Goal: Complete application form: Complete application form

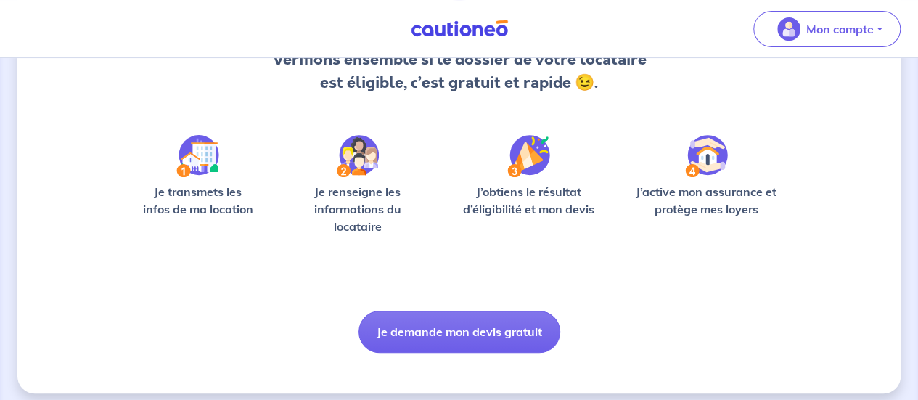
scroll to position [183, 0]
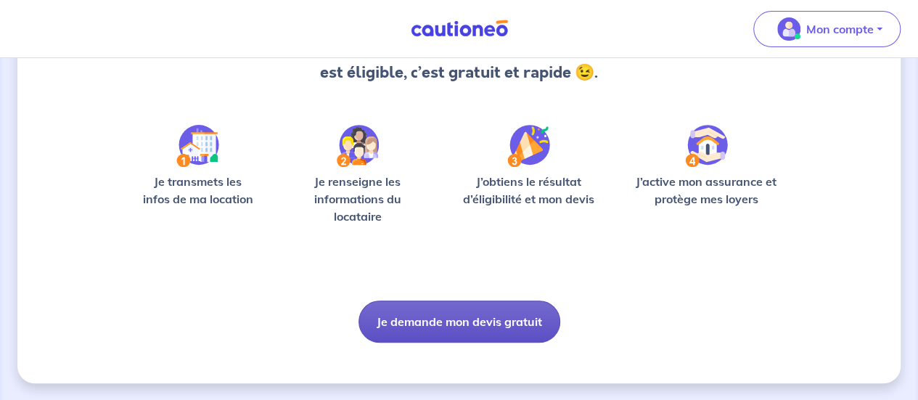
click at [495, 316] on button "Je demande mon devis gratuit" at bounding box center [459, 321] width 202 height 42
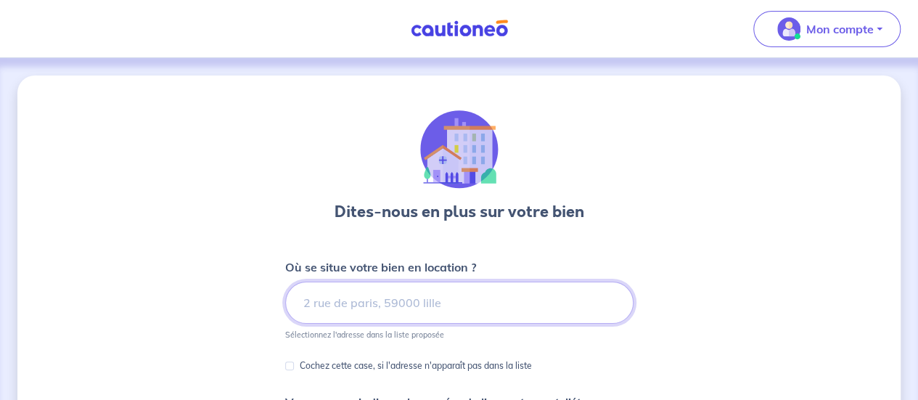
click at [495, 316] on input at bounding box center [459, 303] width 348 height 42
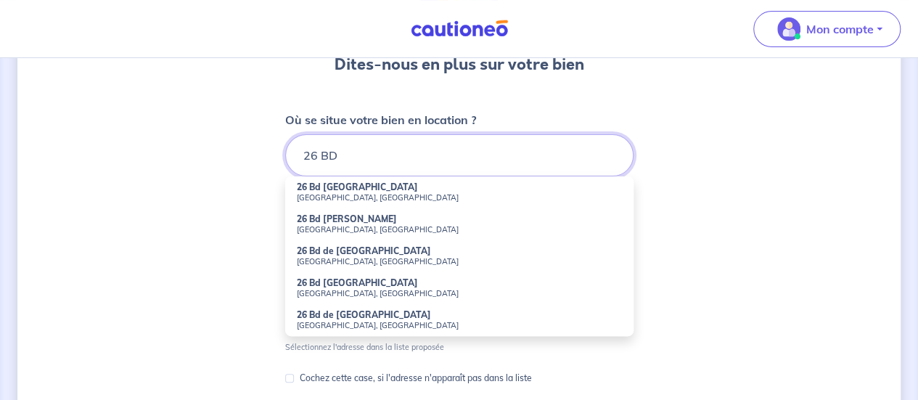
scroll to position [148, 0]
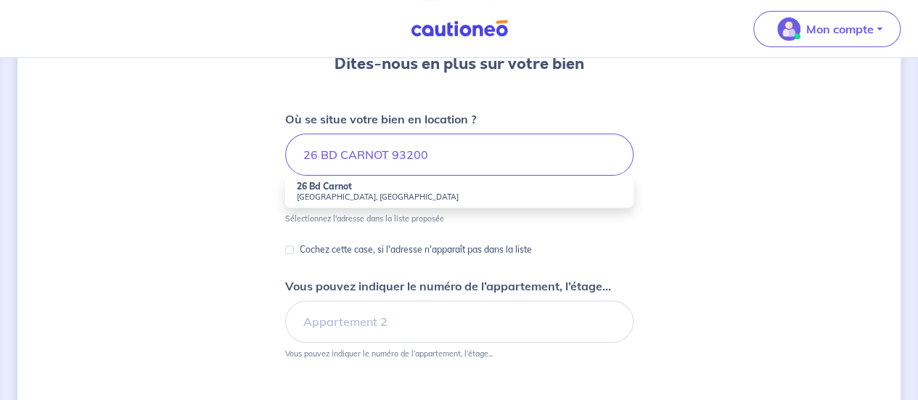
click at [380, 184] on li "26 Bd Carnot [GEOGRAPHIC_DATA], [GEOGRAPHIC_DATA]" at bounding box center [459, 192] width 348 height 32
type input "26 Bd Carnot, [GEOGRAPHIC_DATA], [GEOGRAPHIC_DATA]"
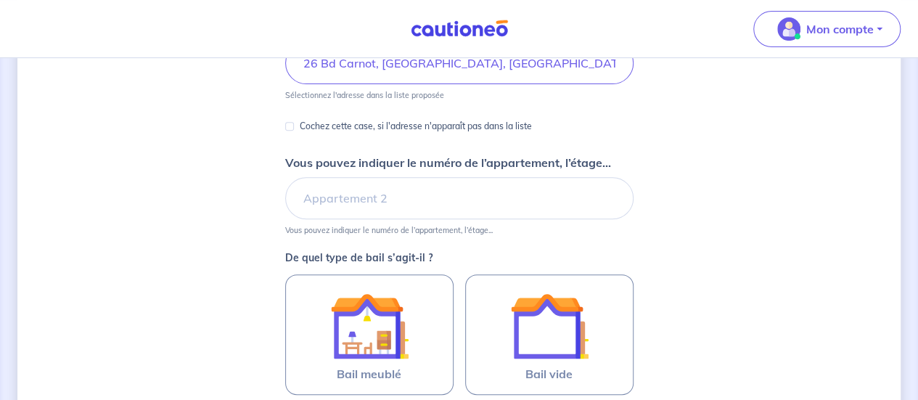
scroll to position [348, 0]
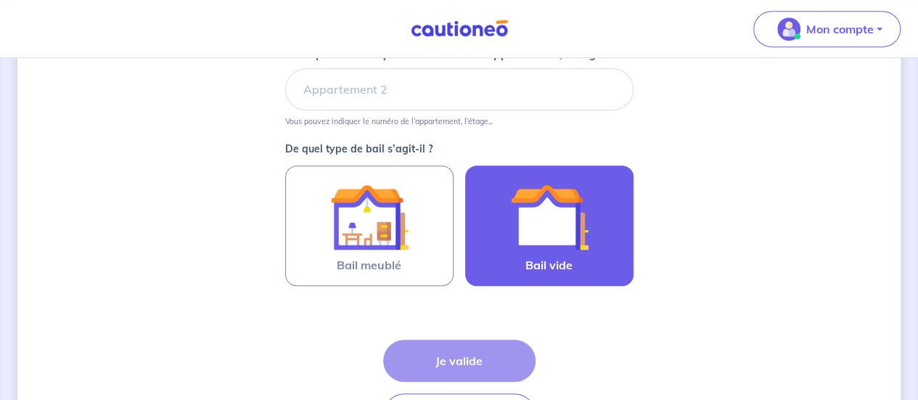
click at [552, 221] on img at bounding box center [549, 217] width 78 height 78
click at [0, 0] on input "Bail vide" at bounding box center [0, 0] width 0 height 0
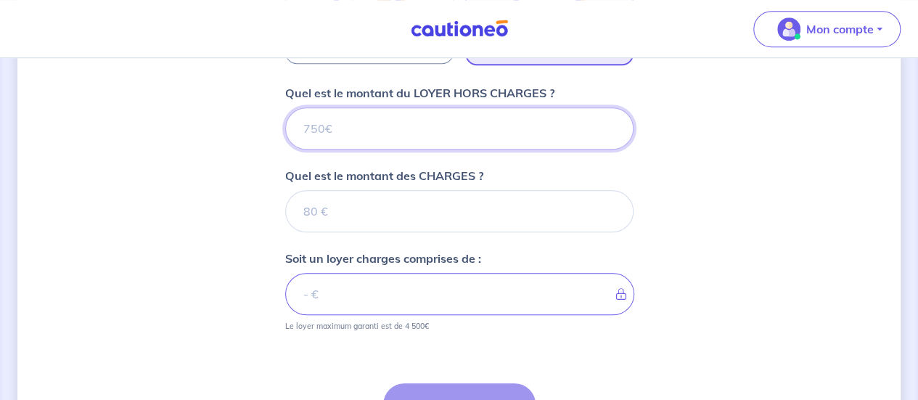
scroll to position [570, 0]
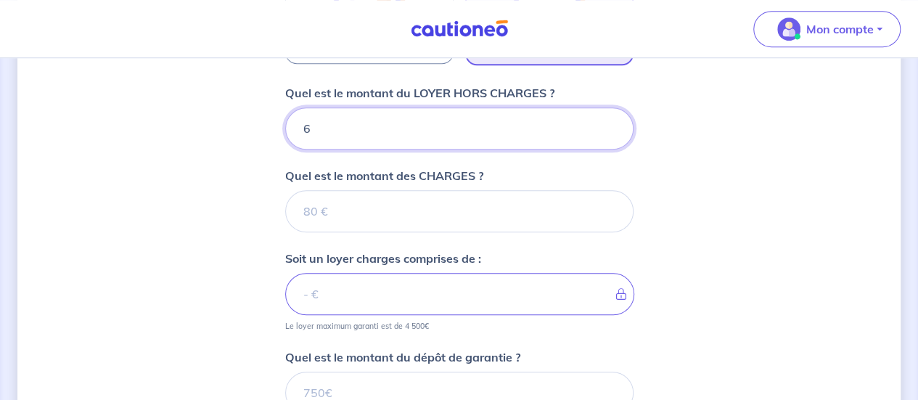
type input "63"
type input "634"
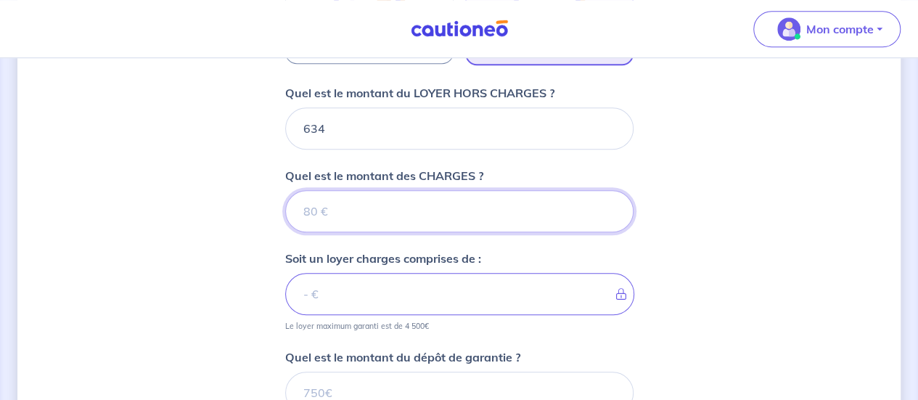
click at [416, 220] on input "Quel est le montant des CHARGES ?" at bounding box center [459, 211] width 348 height 42
type input "83"
type input "717"
type input "83"
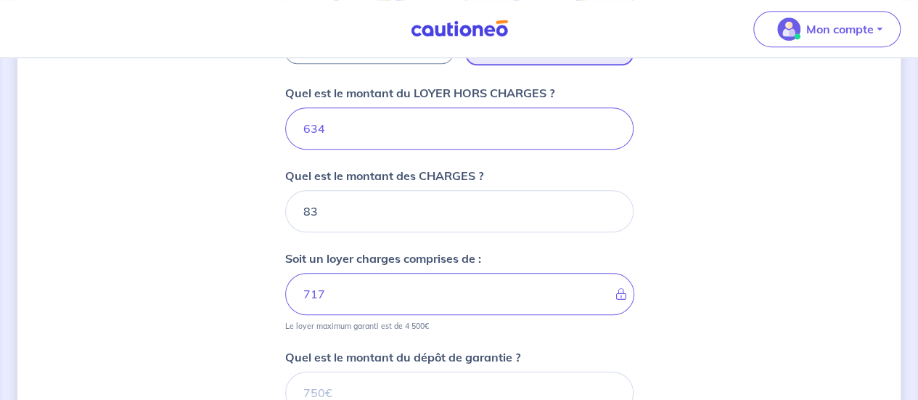
scroll to position [684, 0]
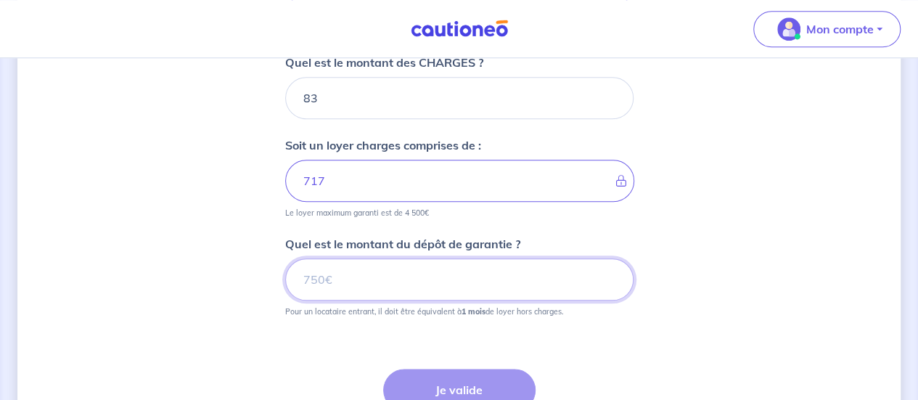
click at [412, 265] on input "Quel est le montant du dépôt de garantie ?" at bounding box center [459, 279] width 348 height 42
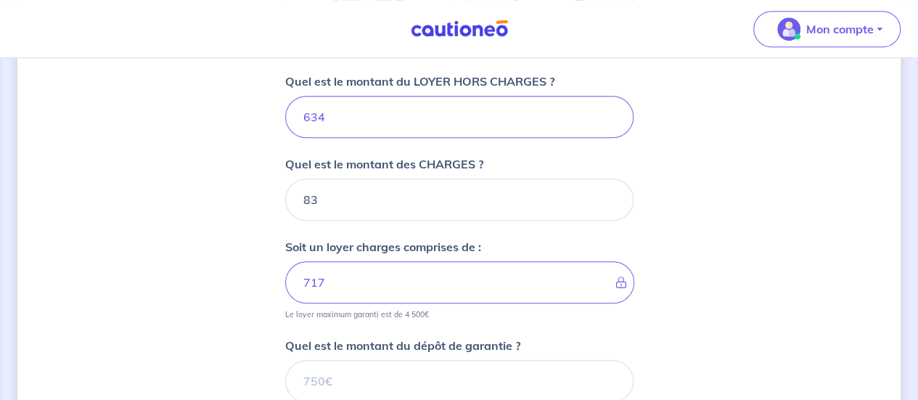
scroll to position [650, 0]
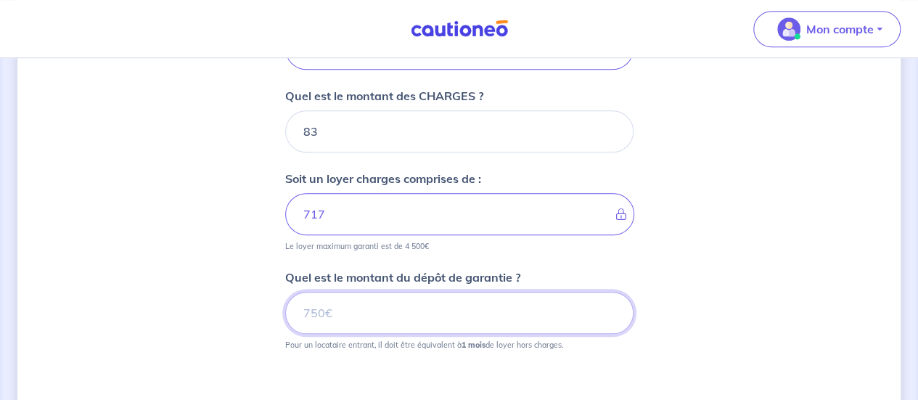
click at [341, 326] on input "Quel est le montant du dépôt de garantie ?" at bounding box center [459, 313] width 348 height 42
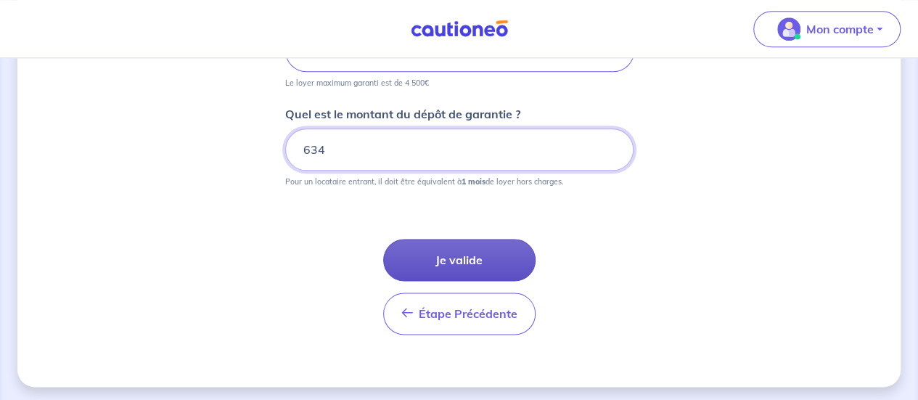
type input "634"
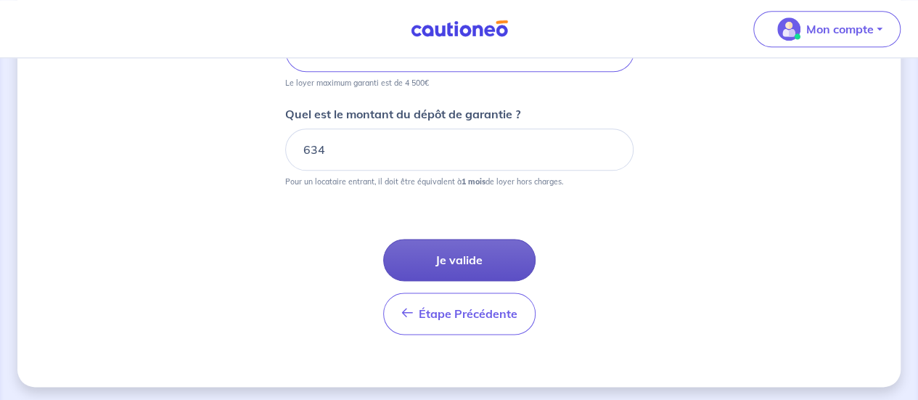
click at [435, 258] on button "Je valide" at bounding box center [459, 260] width 152 height 42
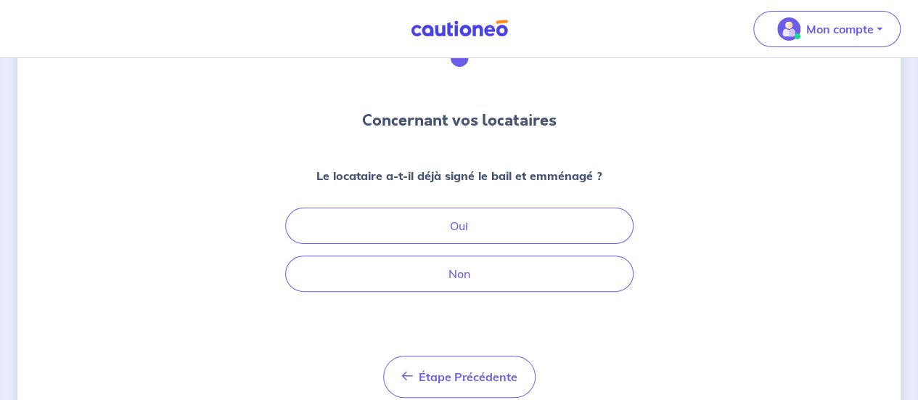
scroll to position [100, 0]
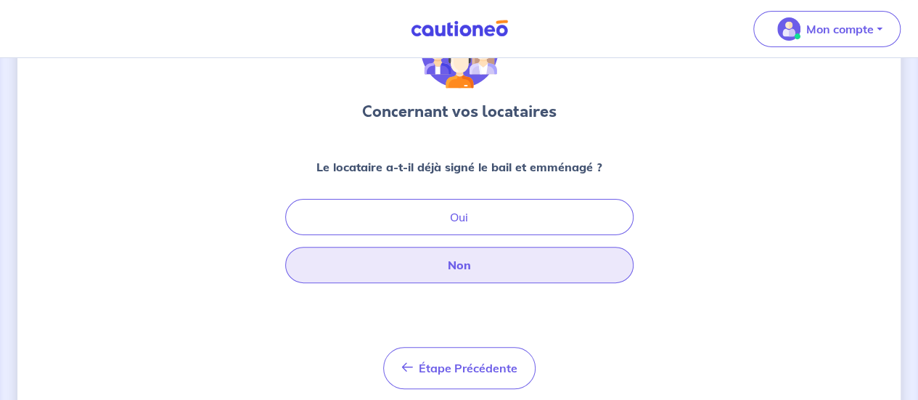
click at [489, 265] on button "Non" at bounding box center [459, 265] width 348 height 36
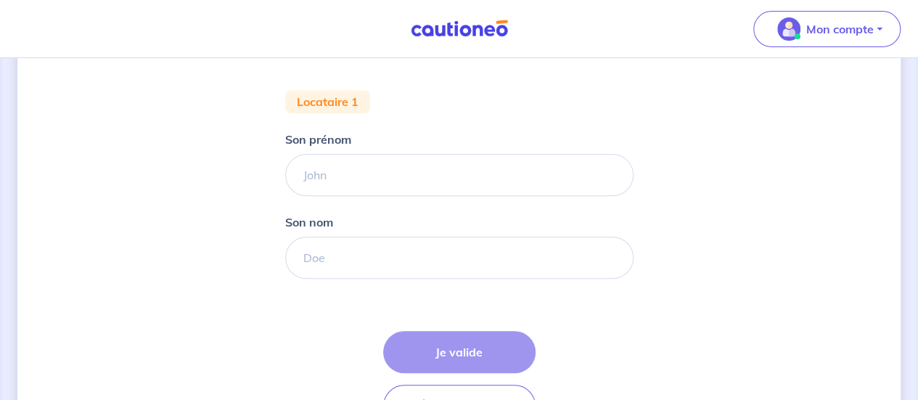
scroll to position [220, 0]
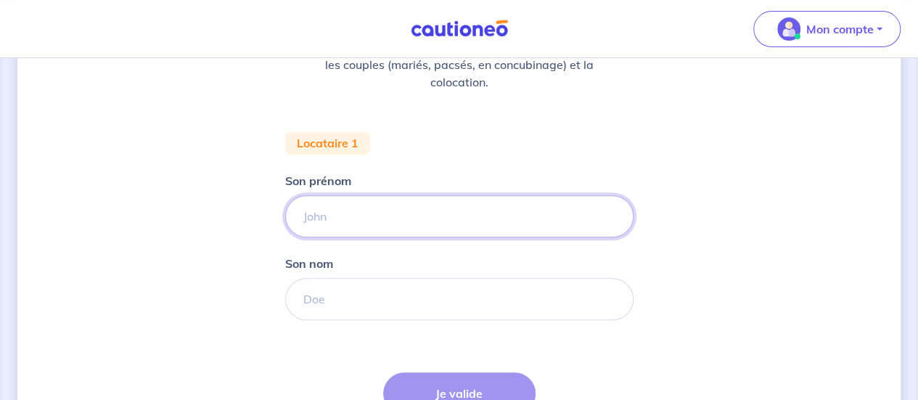
click at [399, 221] on input "Son prénom" at bounding box center [459, 216] width 348 height 42
type input "[PERSON_NAME]"
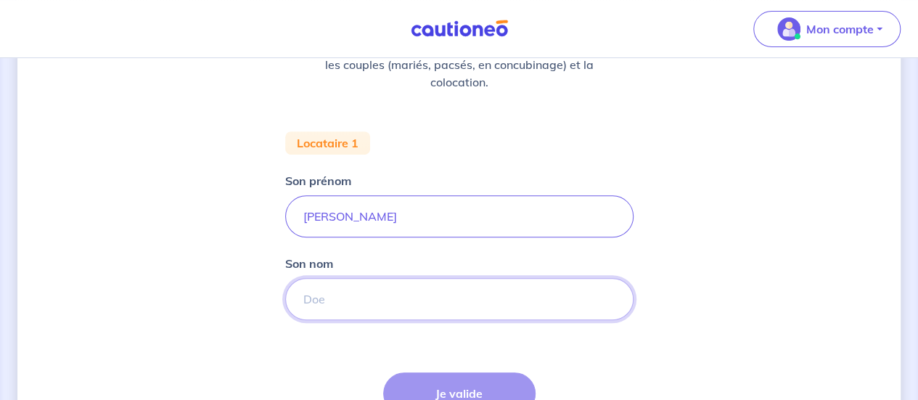
click at [343, 296] on input "Son nom" at bounding box center [459, 299] width 348 height 42
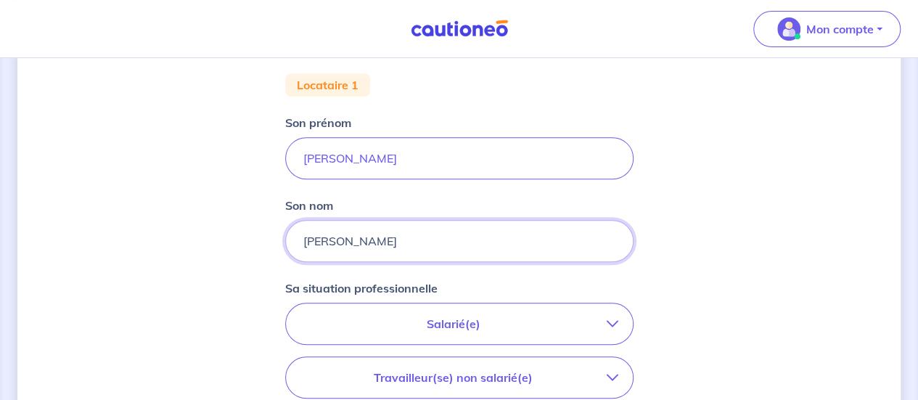
scroll to position [369, 0]
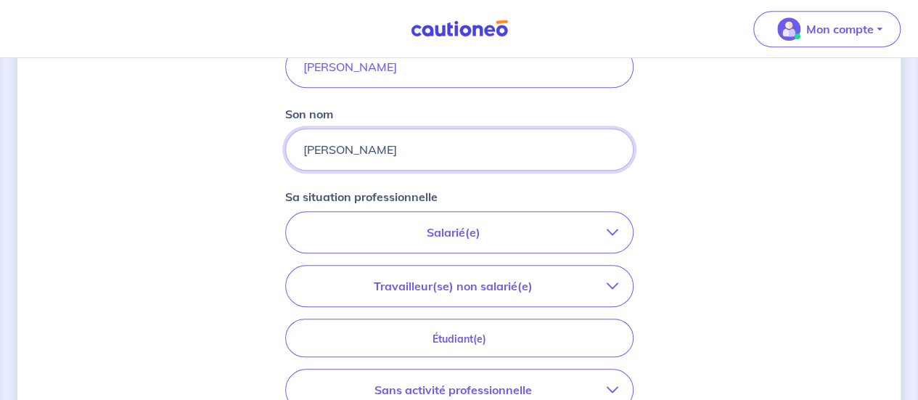
type input "[PERSON_NAME]"
click at [554, 231] on p "Salarié(e)" at bounding box center [453, 231] width 306 height 17
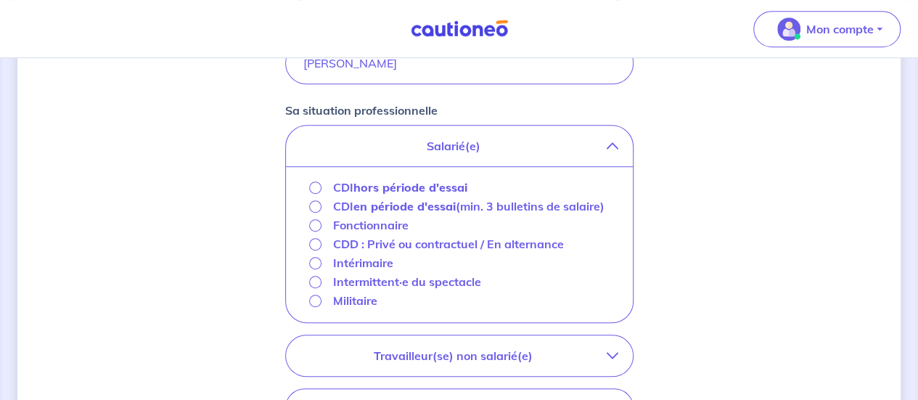
scroll to position [456, 0]
click at [559, 144] on p "Salarié(e)" at bounding box center [453, 144] width 306 height 17
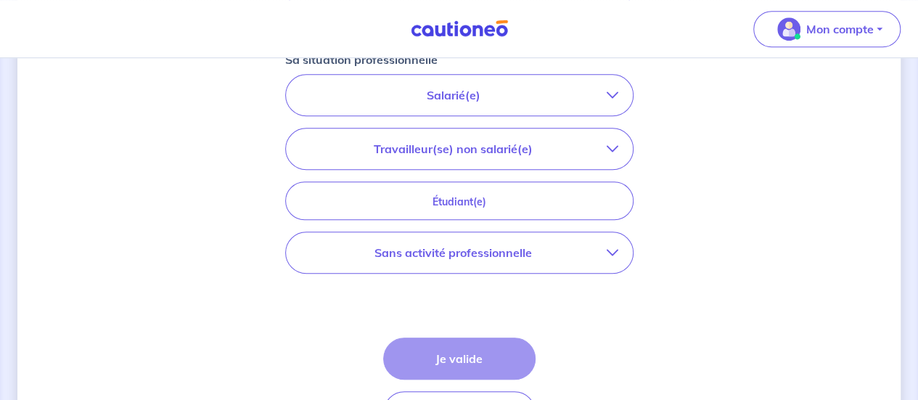
scroll to position [525, 0]
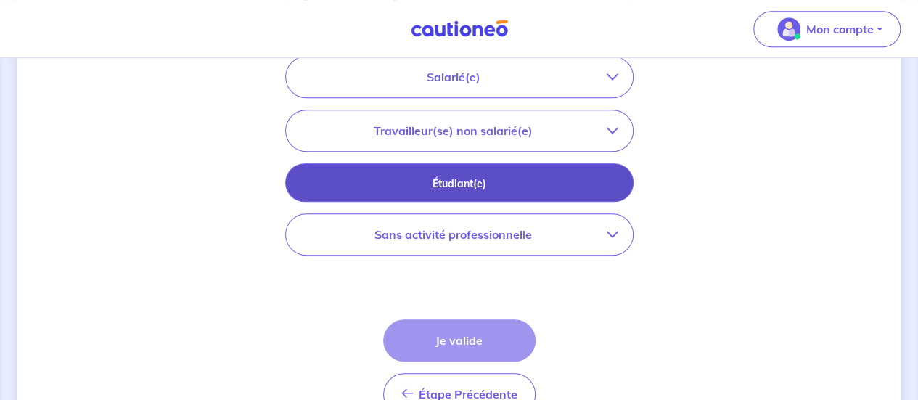
click at [527, 176] on p "Étudiant(e)" at bounding box center [459, 184] width 312 height 16
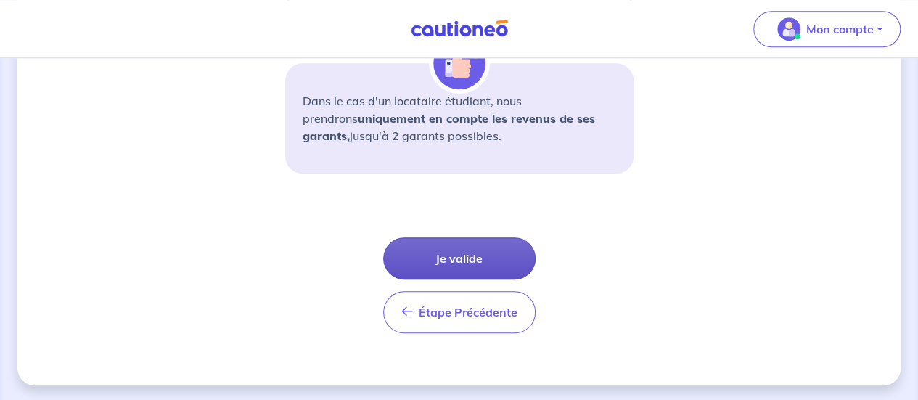
click at [465, 253] on button "Je valide" at bounding box center [459, 258] width 152 height 42
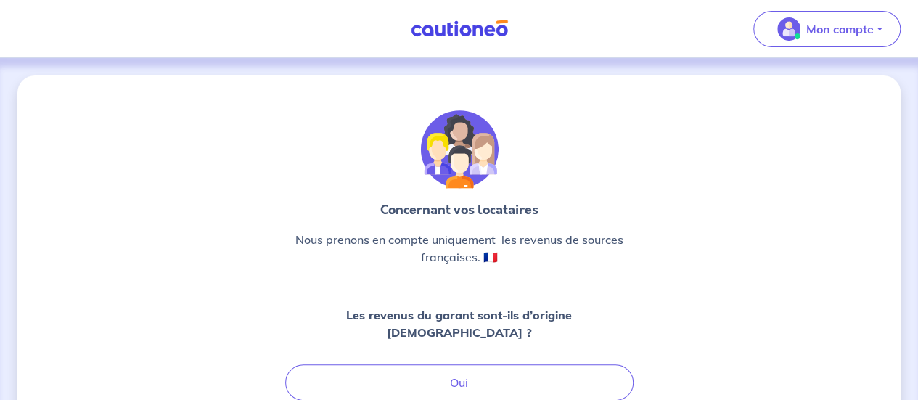
scroll to position [115, 0]
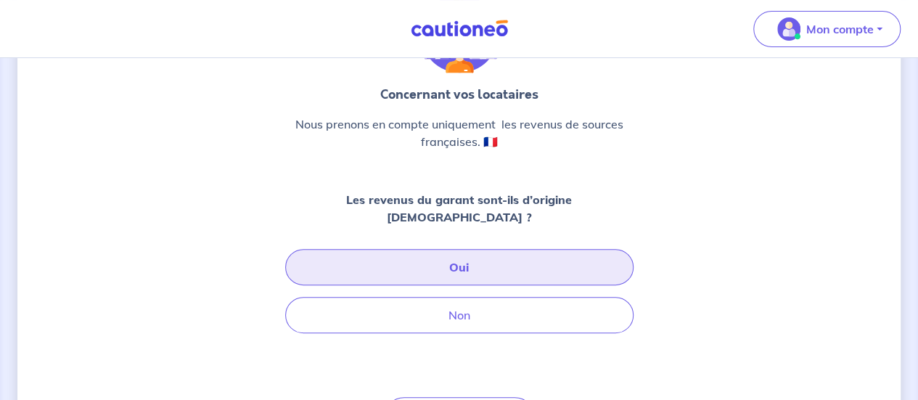
click at [438, 253] on button "Oui" at bounding box center [459, 267] width 348 height 36
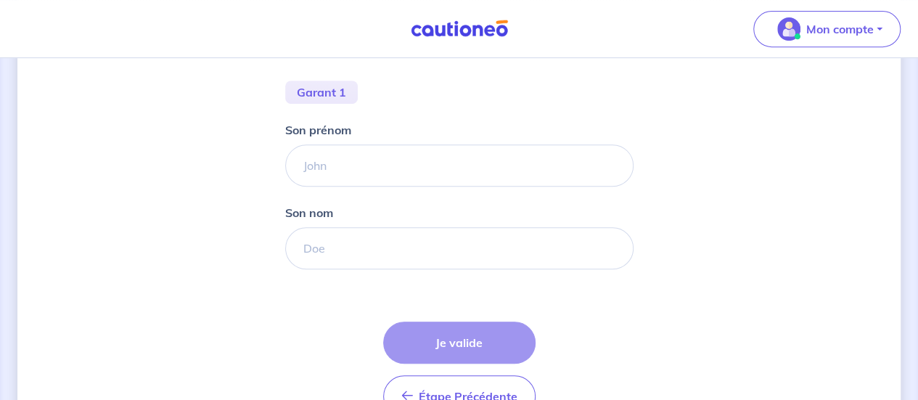
scroll to position [303, 0]
click at [422, 186] on form "Garant 1 Son prénom Son nom Étape Précédente Précédent Je valide Je valide" at bounding box center [459, 254] width 348 height 348
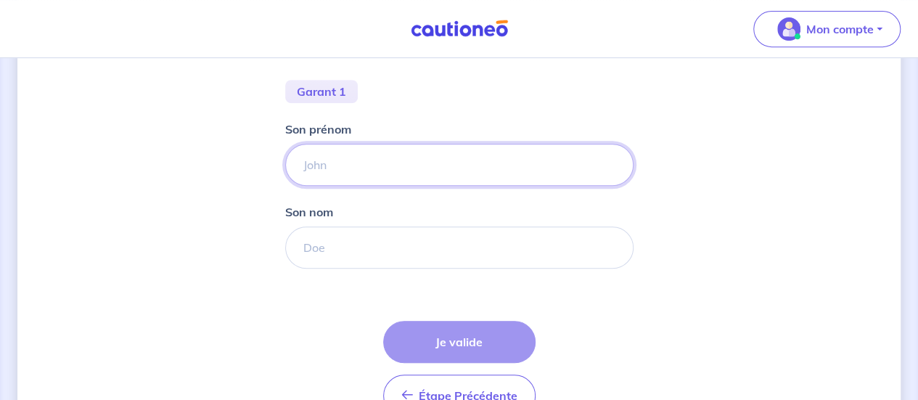
click at [407, 165] on input "Son prénom" at bounding box center [459, 165] width 348 height 42
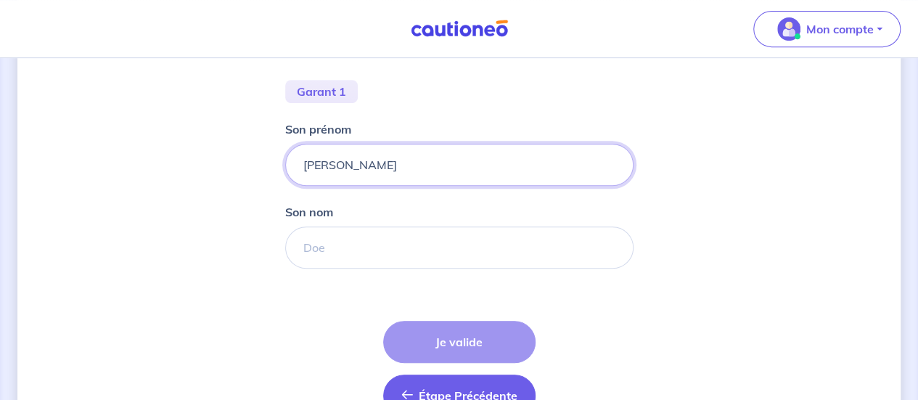
type input "[PERSON_NAME]"
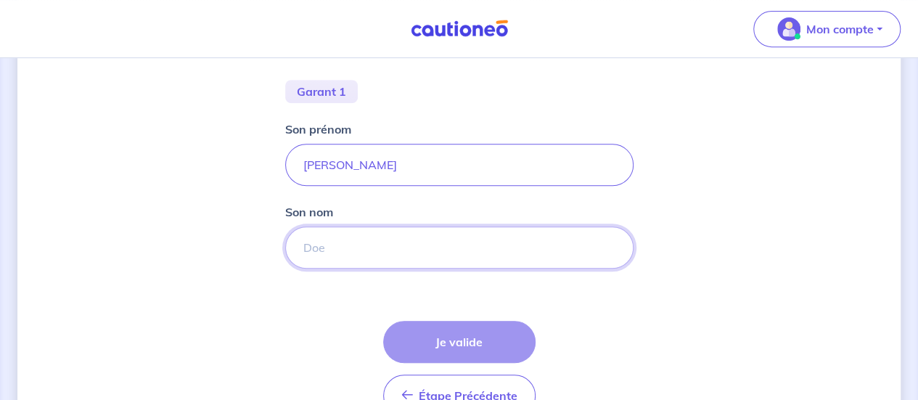
click at [467, 253] on input "Son nom" at bounding box center [459, 247] width 348 height 42
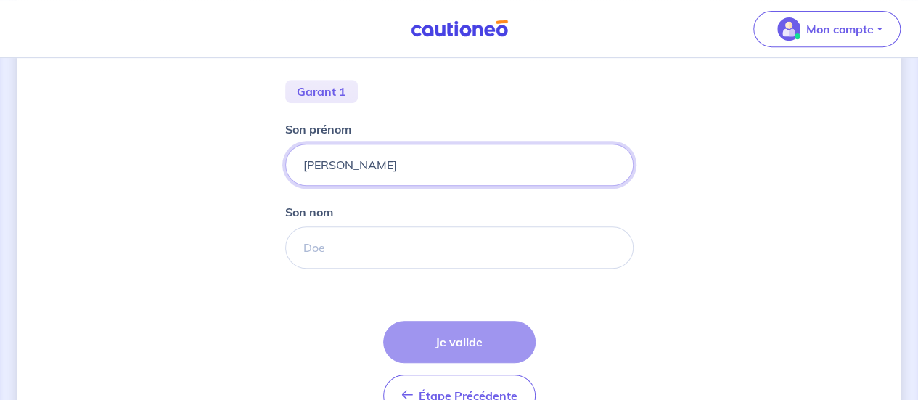
drag, startPoint x: 427, startPoint y: 167, endPoint x: 266, endPoint y: 184, distance: 161.3
click at [266, 184] on div "Concernant les garants de : [PERSON_NAME] locataire est étudiant, nous allons b…" at bounding box center [458, 120] width 883 height 697
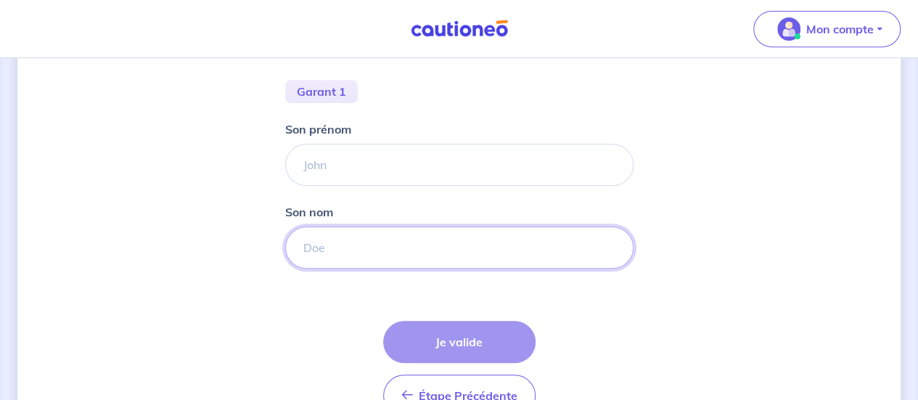
click at [372, 258] on input "Son nom" at bounding box center [459, 247] width 348 height 42
paste input "[PERSON_NAME]"
type input "[PERSON_NAME]"
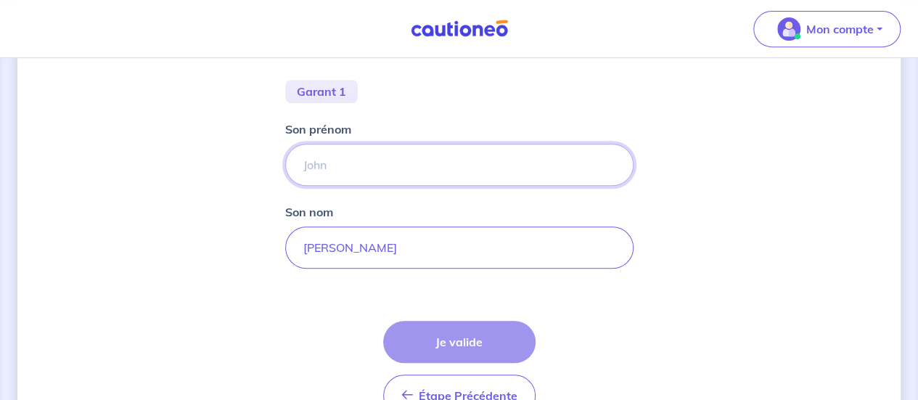
click at [358, 164] on input "Son prénom" at bounding box center [459, 165] width 348 height 42
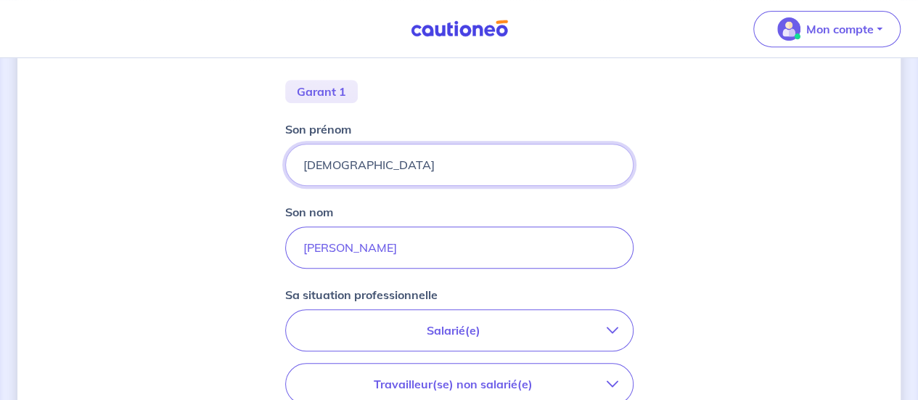
type input "[DEMOGRAPHIC_DATA]"
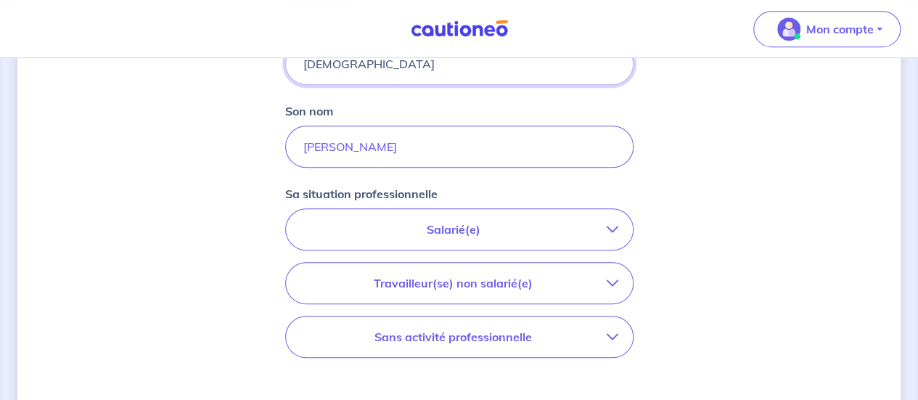
scroll to position [405, 0]
click at [538, 231] on p "Salarié(e)" at bounding box center [453, 228] width 306 height 17
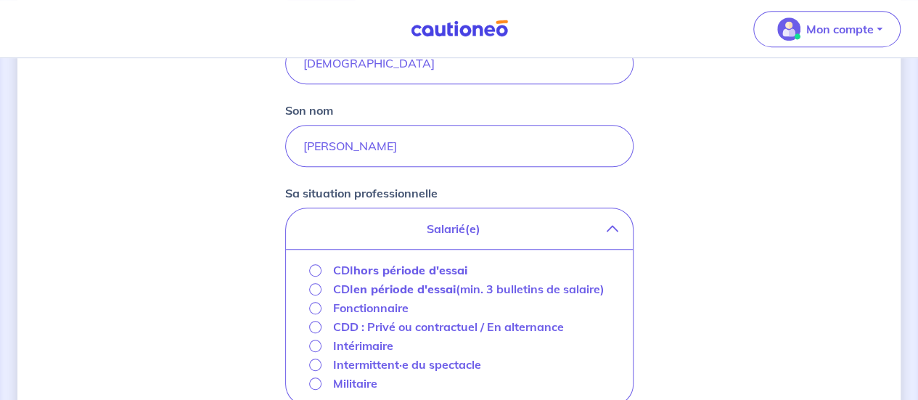
scroll to position [480, 0]
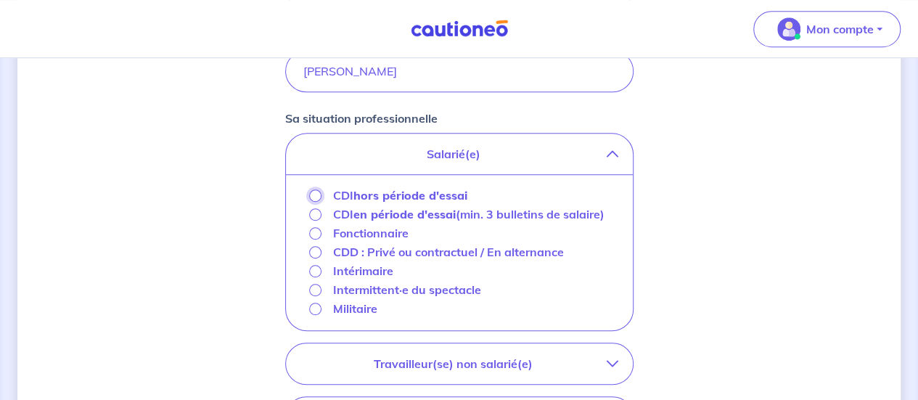
click at [316, 192] on input "CDI hors période d'essai" at bounding box center [315, 195] width 12 height 12
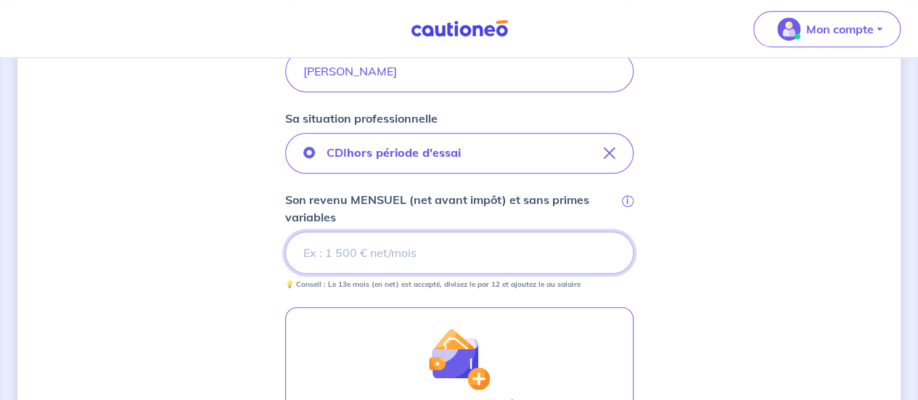
click at [453, 252] on input "Son revenu MENSUEL (net avant impôt) et sans primes variables i" at bounding box center [459, 252] width 348 height 42
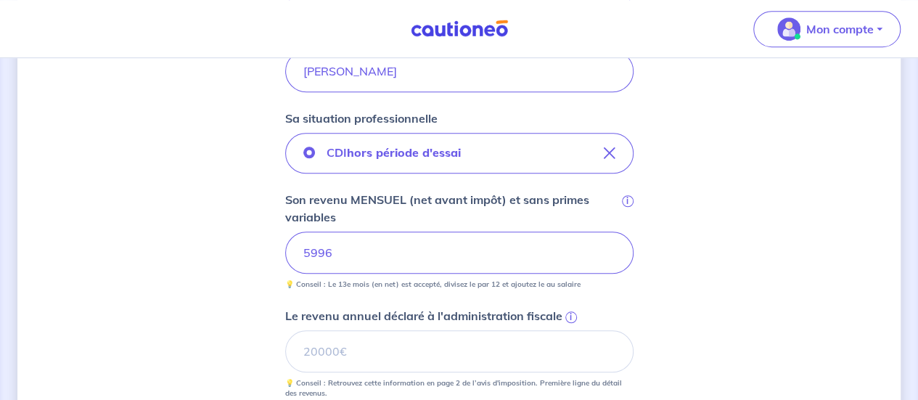
scroll to position [546, 0]
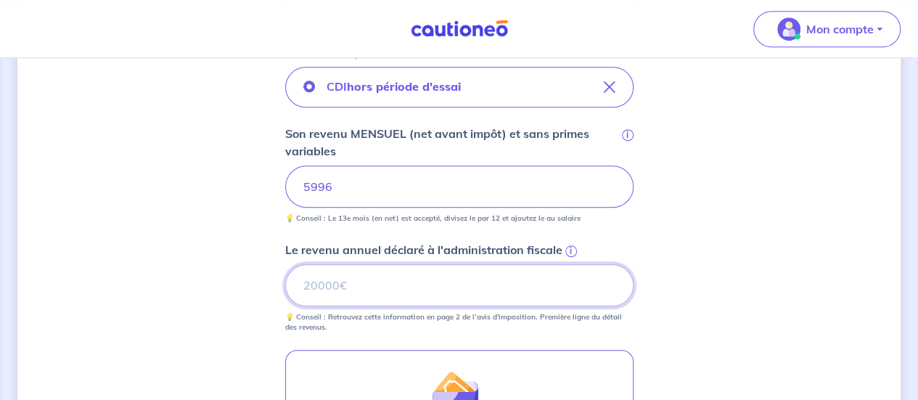
click at [469, 284] on input "Le revenu annuel déclaré à l'administration fiscale i" at bounding box center [459, 285] width 348 height 42
type input "75957"
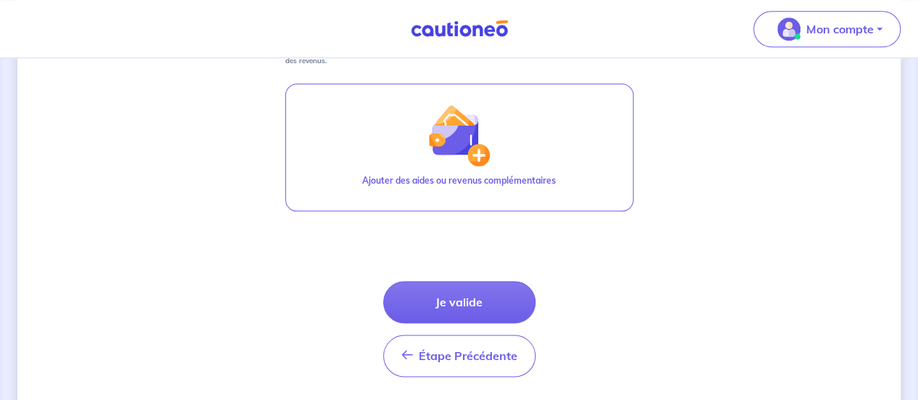
scroll to position [813, 0]
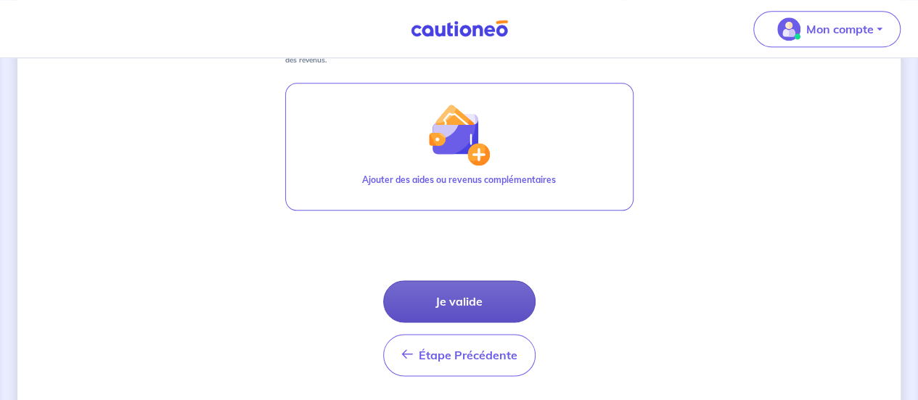
click at [483, 295] on button "Je valide" at bounding box center [459, 301] width 152 height 42
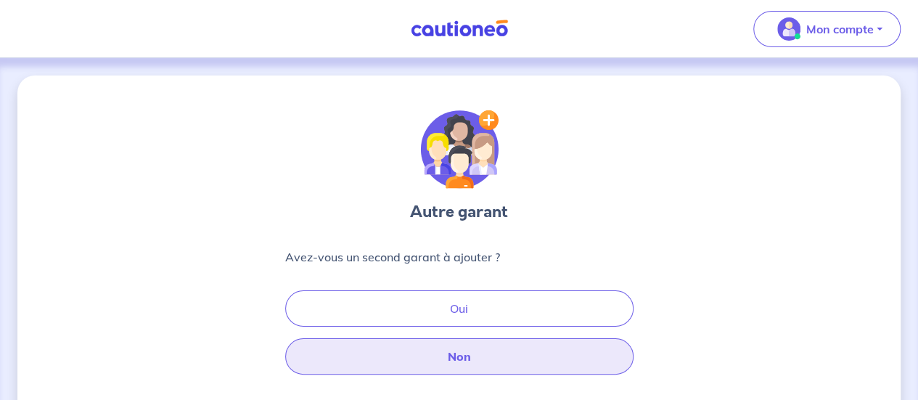
click at [506, 366] on button "Non" at bounding box center [459, 356] width 348 height 36
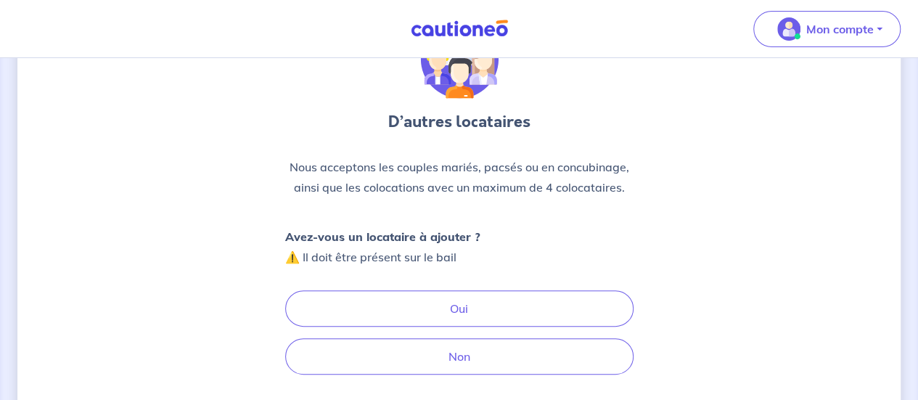
scroll to position [134, 0]
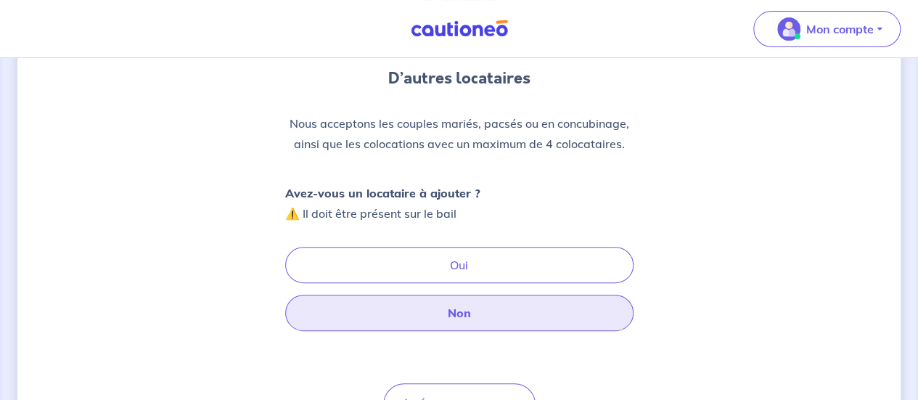
click at [506, 312] on button "Non" at bounding box center [459, 313] width 348 height 36
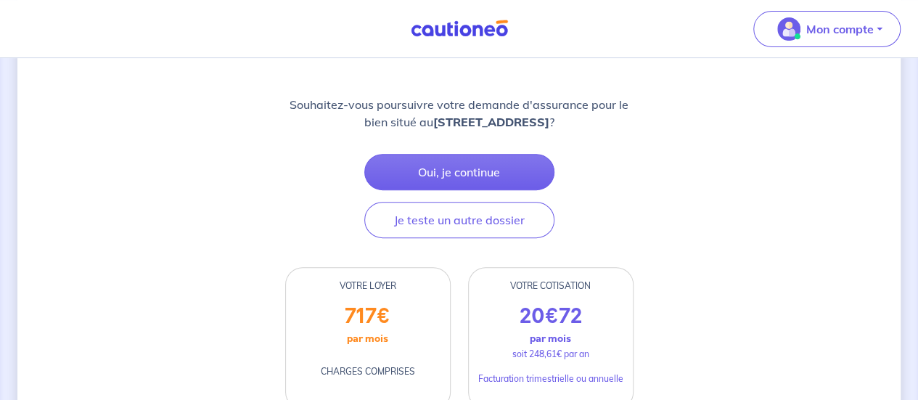
scroll to position [191, 0]
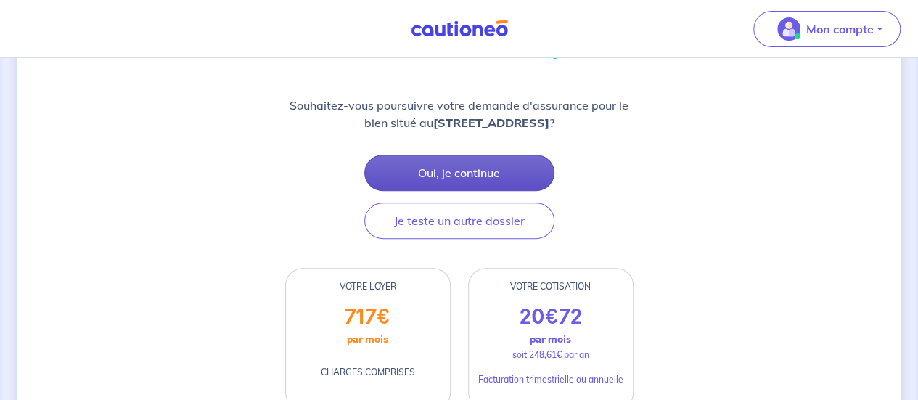
click at [502, 169] on button "Oui, je continue" at bounding box center [459, 173] width 190 height 36
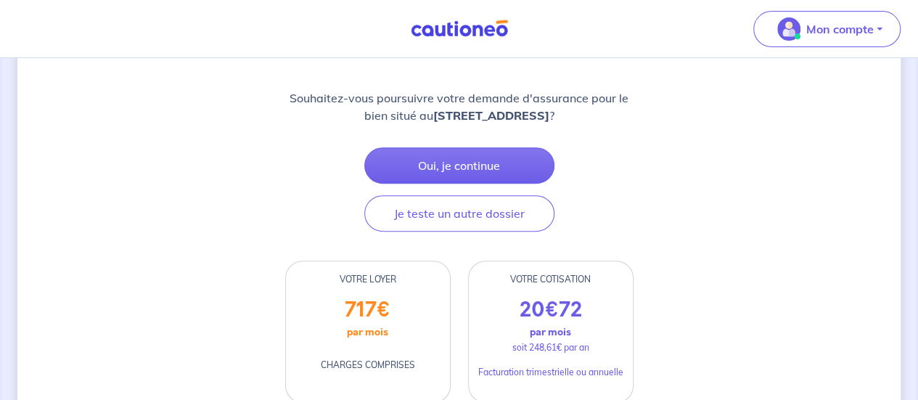
scroll to position [212, 0]
